Goal: Task Accomplishment & Management: Complete application form

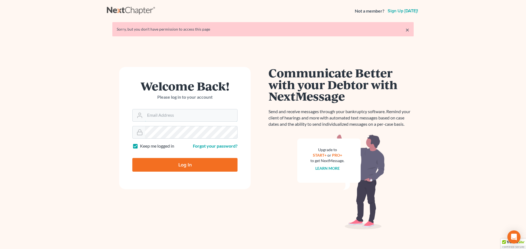
type input "[PERSON_NAME][EMAIL_ADDRESS][DOMAIN_NAME]"
click at [186, 165] on input "Log In" at bounding box center [184, 165] width 105 height 14
type input "Thinking..."
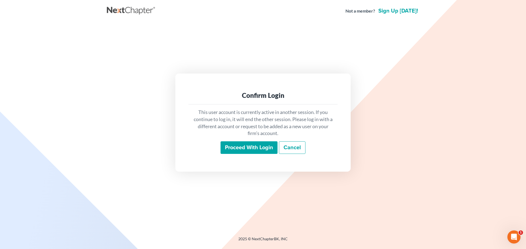
click at [232, 148] on input "Proceed with login" at bounding box center [248, 148] width 57 height 13
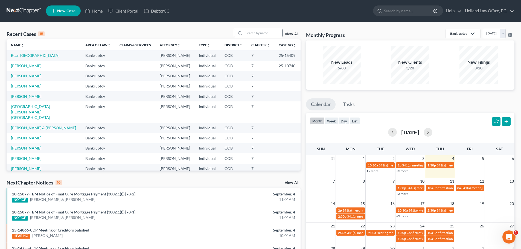
click at [253, 31] on input "search" at bounding box center [263, 33] width 38 height 8
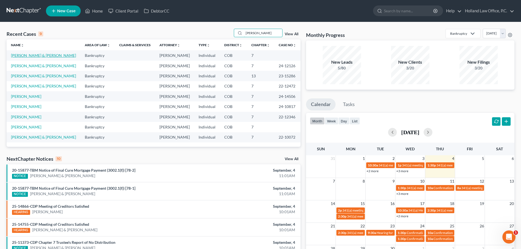
type input "johnson"
click at [56, 57] on link "[PERSON_NAME] & [PERSON_NAME]" at bounding box center [43, 55] width 65 height 5
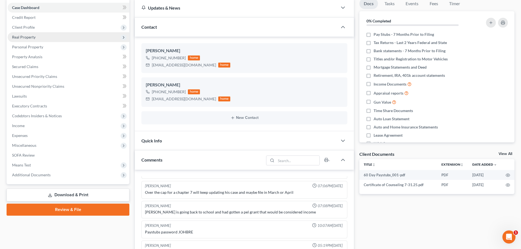
scroll to position [55, 0]
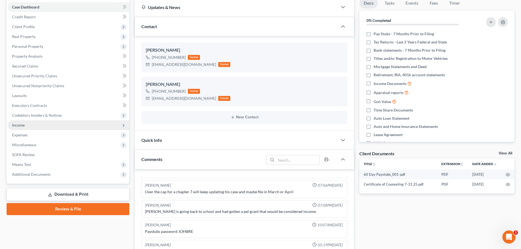
click at [21, 126] on span "Income" at bounding box center [18, 125] width 13 height 5
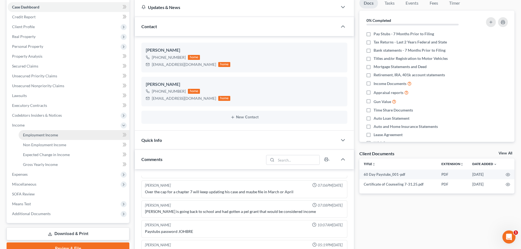
click at [37, 134] on span "Employment Income" at bounding box center [40, 135] width 35 height 5
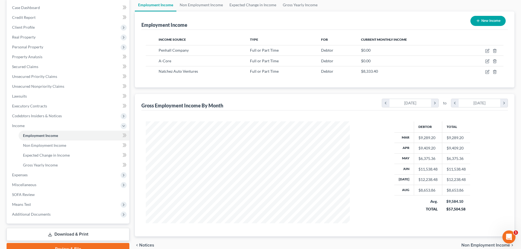
scroll to position [54, 0]
click at [205, 7] on link "Non Employment Income" at bounding box center [202, 5] width 50 height 13
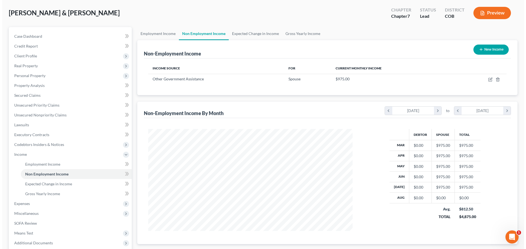
scroll to position [55, 0]
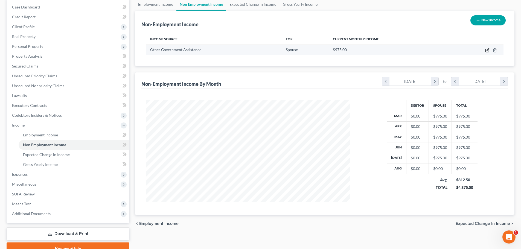
click at [487, 50] on icon "button" at bounding box center [488, 50] width 4 height 4
select select "5"
select select "0"
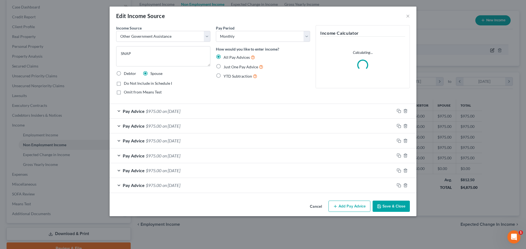
scroll to position [103, 217]
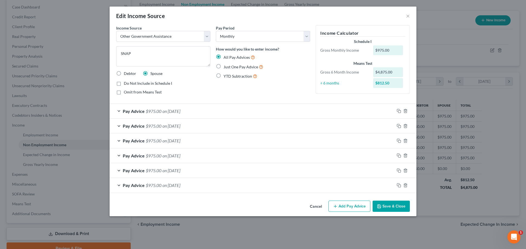
click at [352, 206] on button "Add Pay Advice" at bounding box center [349, 206] width 42 height 11
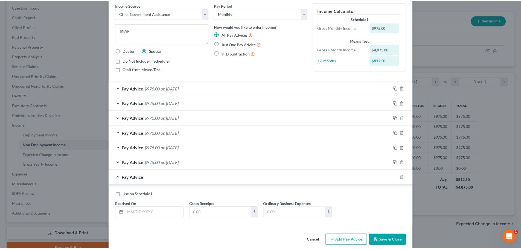
scroll to position [30, 0]
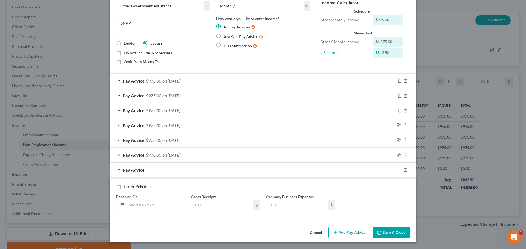
click at [127, 204] on input "text" at bounding box center [155, 205] width 59 height 10
type input "08/01/2025"
click at [219, 203] on input "text" at bounding box center [222, 205] width 62 height 10
type input "975"
click at [396, 235] on button "Save & Close" at bounding box center [390, 232] width 37 height 11
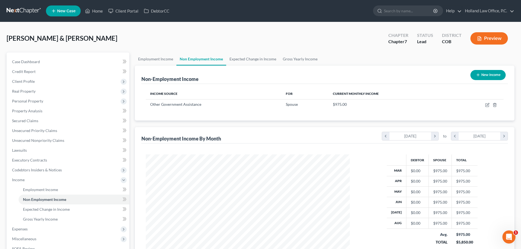
scroll to position [81, 0]
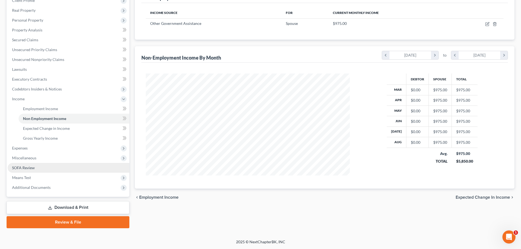
click at [25, 168] on span "SOFA Review" at bounding box center [23, 168] width 23 height 5
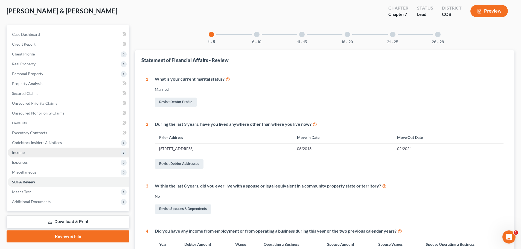
scroll to position [137, 0]
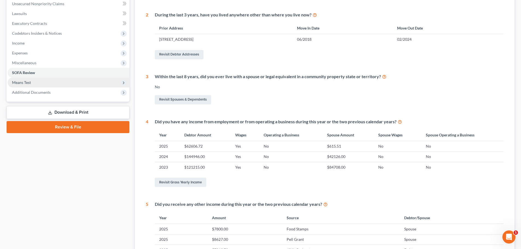
click at [27, 85] on span "Means Test" at bounding box center [69, 83] width 122 height 10
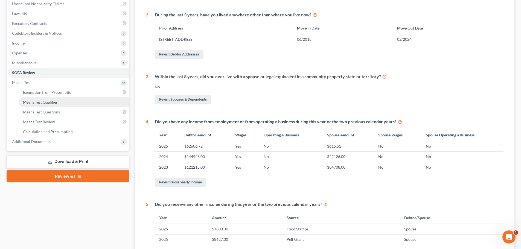
click at [41, 104] on span "Means Test Qualifier" at bounding box center [40, 102] width 35 height 5
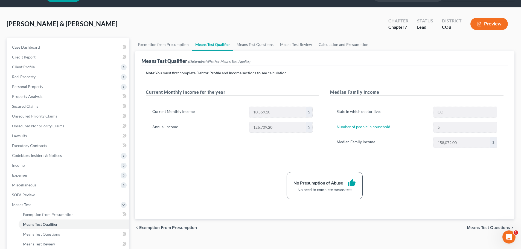
scroll to position [27, 0]
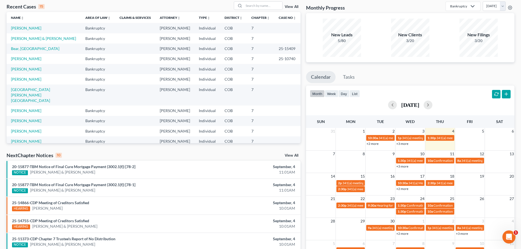
scroll to position [55, 0]
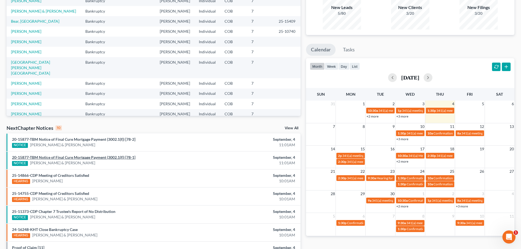
click at [74, 157] on link "20-15877-TBM Notice of Final Cure Mortgage Payment (3002.1(f)) [78-1]" at bounding box center [73, 157] width 123 height 5
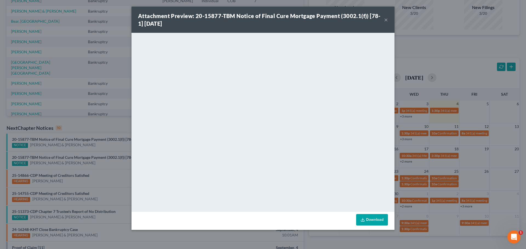
click at [386, 18] on button "×" at bounding box center [386, 19] width 4 height 7
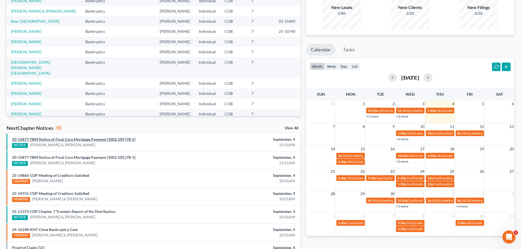
click at [81, 138] on link "20-15877-TBM Notice of Final Cure Mortgage Payment (3002.1(f)) [78-2]" at bounding box center [73, 139] width 123 height 5
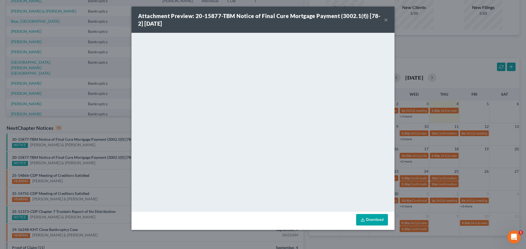
click at [386, 20] on button "×" at bounding box center [386, 19] width 4 height 7
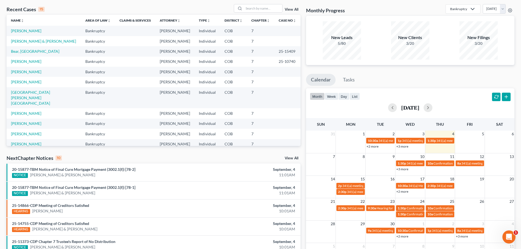
scroll to position [0, 0]
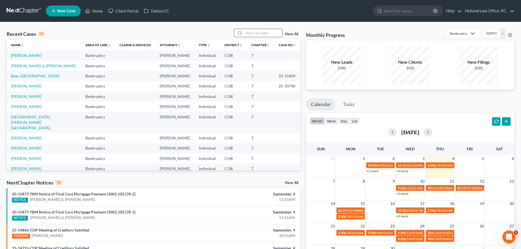
click at [256, 32] on input "search" at bounding box center [263, 33] width 38 height 8
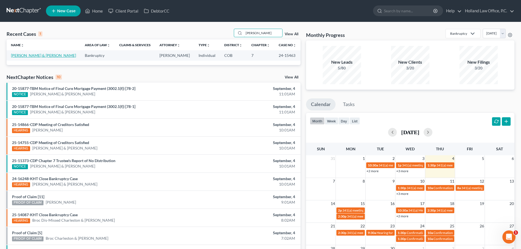
type input "reiger"
click at [31, 55] on link "[PERSON_NAME] & [PERSON_NAME]" at bounding box center [43, 55] width 65 height 5
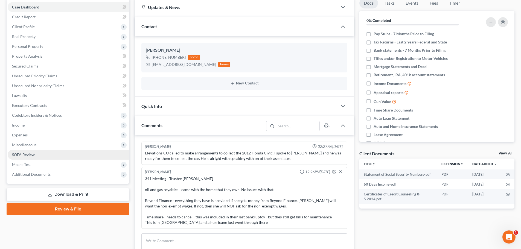
scroll to position [76, 0]
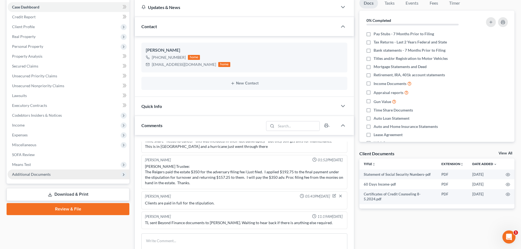
click at [35, 174] on span "Additional Documents" at bounding box center [31, 174] width 39 height 5
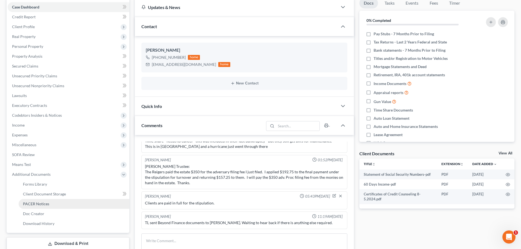
click at [31, 203] on span "PACER Notices" at bounding box center [36, 204] width 26 height 5
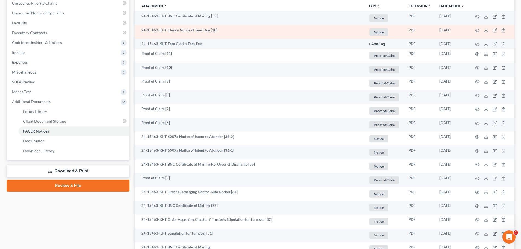
scroll to position [164, 0]
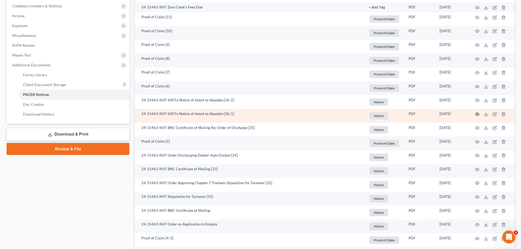
click at [477, 114] on icon "button" at bounding box center [477, 114] width 4 height 4
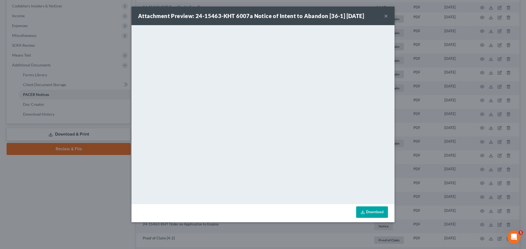
click at [387, 16] on button "×" at bounding box center [386, 16] width 4 height 7
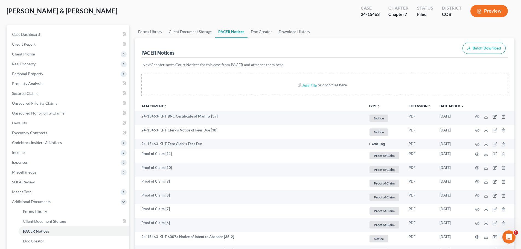
scroll to position [0, 0]
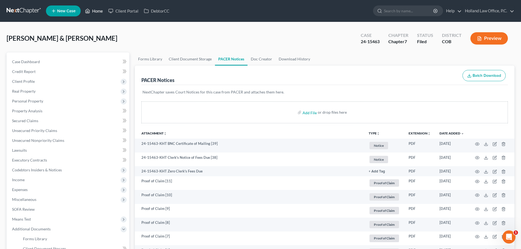
click at [100, 12] on link "Home" at bounding box center [93, 11] width 23 height 10
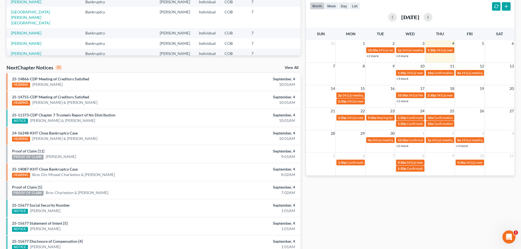
scroll to position [62, 0]
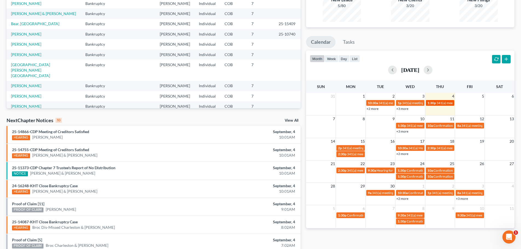
click at [437, 104] on span "341(a) meeting for [PERSON_NAME]" at bounding box center [463, 103] width 53 height 4
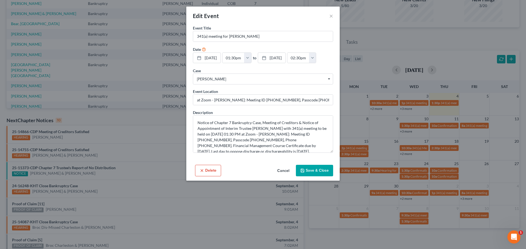
click at [309, 168] on button "Save & Close" at bounding box center [314, 170] width 37 height 11
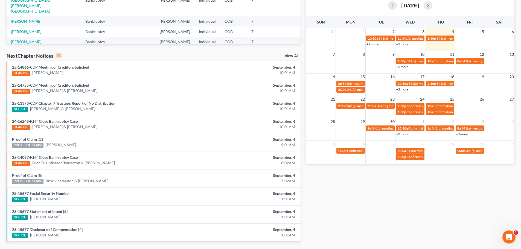
scroll to position [117, 0]
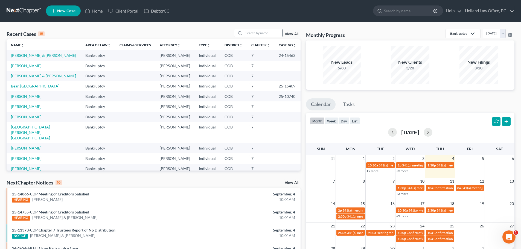
click at [254, 33] on input "search" at bounding box center [263, 33] width 38 height 8
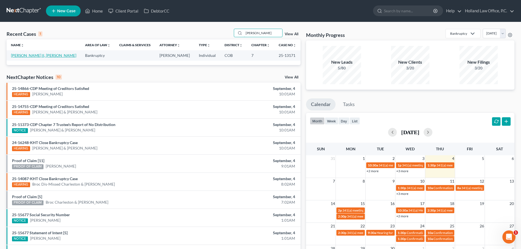
type input "hicks"
click at [25, 56] on link "Hicks ll, Dennis" at bounding box center [43, 55] width 65 height 5
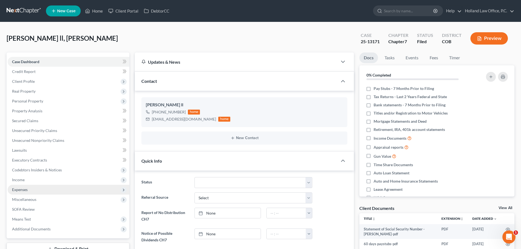
scroll to position [55, 0]
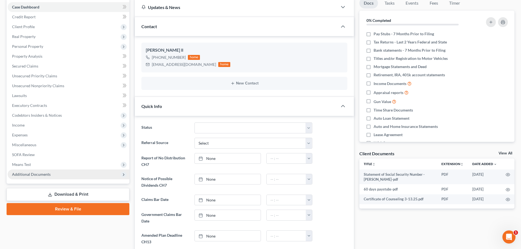
click at [44, 175] on span "Additional Documents" at bounding box center [31, 174] width 39 height 5
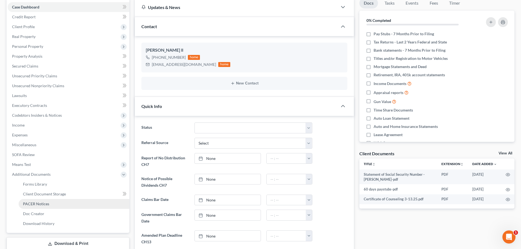
click at [38, 203] on span "PACER Notices" at bounding box center [36, 204] width 26 height 5
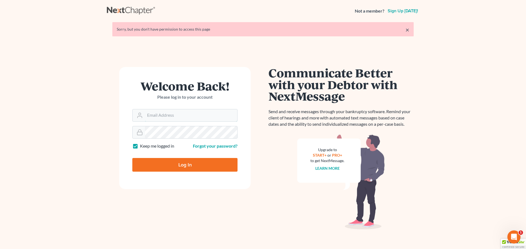
type input "steven@hollandlaw970.com"
click at [189, 164] on input "Log In" at bounding box center [184, 165] width 105 height 14
type input "Thinking..."
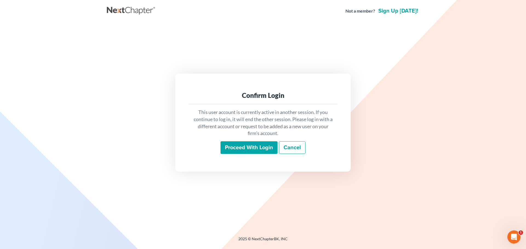
click at [232, 149] on input "Proceed with login" at bounding box center [248, 148] width 57 height 13
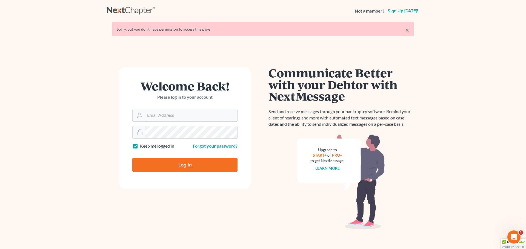
type input "[PERSON_NAME][EMAIL_ADDRESS][DOMAIN_NAME]"
click at [183, 165] on input "Log In" at bounding box center [184, 165] width 105 height 14
type input "Thinking..."
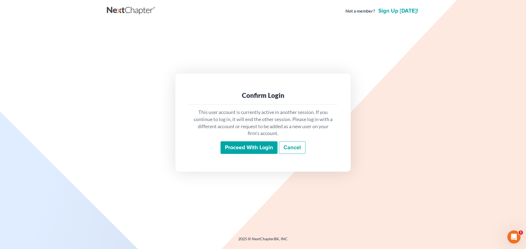
click at [235, 146] on input "Proceed with login" at bounding box center [248, 148] width 57 height 13
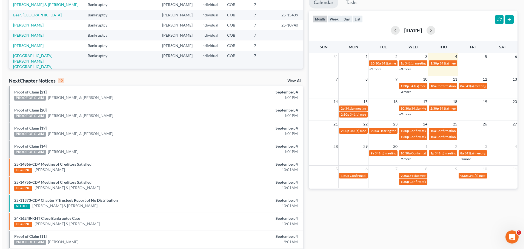
scroll to position [62, 0]
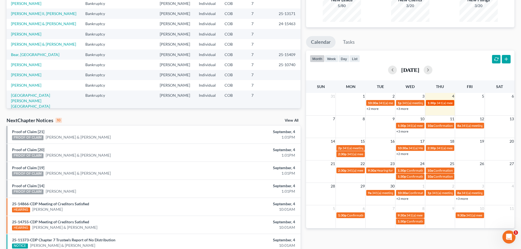
click at [439, 102] on span "341(a) meeting for [PERSON_NAME]" at bounding box center [463, 103] width 53 height 4
